Goal: Task Accomplishment & Management: Use online tool/utility

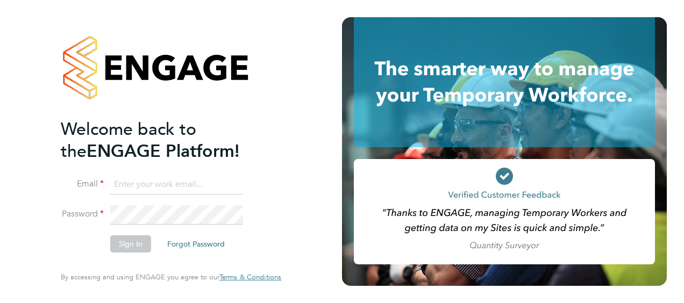
type input "lee.cottrell@vistry.co.uk"
click at [131, 245] on button "Sign In" at bounding box center [130, 244] width 41 height 17
